Goal: Task Accomplishment & Management: Use online tool/utility

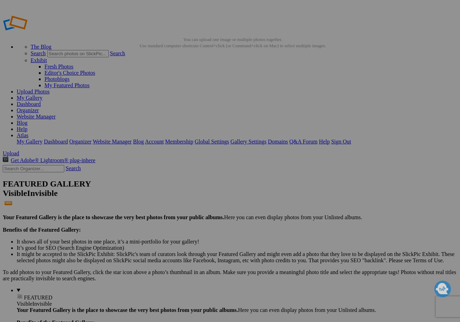
click at [39, 107] on link "Organizer" at bounding box center [28, 110] width 22 height 6
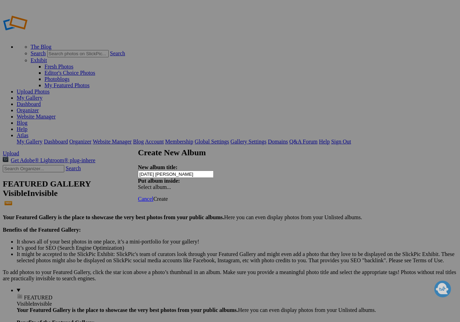
type input "9/4/25 Maria"
click at [168, 196] on span "Create" at bounding box center [160, 199] width 15 height 6
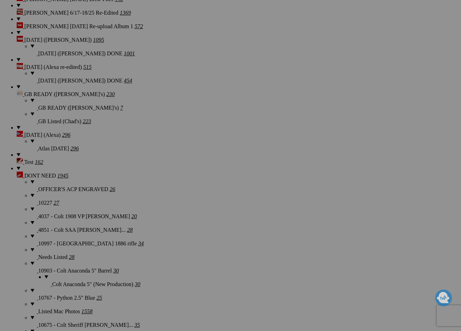
scroll to position [962, 0]
